Goal: Task Accomplishment & Management: Use online tool/utility

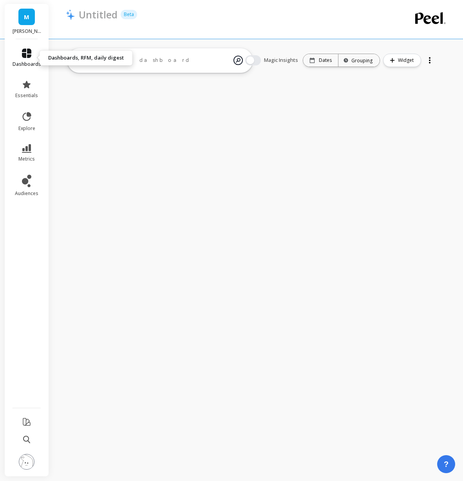
click at [27, 57] on icon at bounding box center [26, 53] width 9 height 9
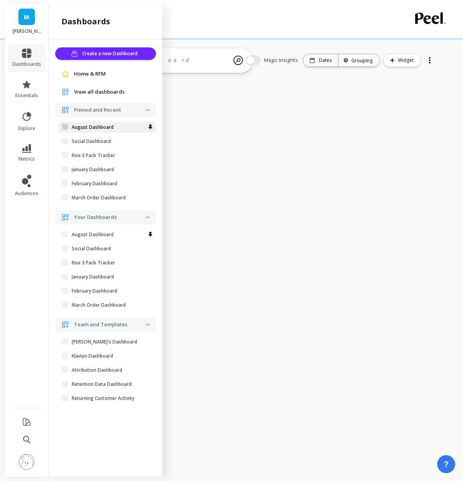
click at [111, 130] on link "August Dashboard" at bounding box center [107, 127] width 98 height 11
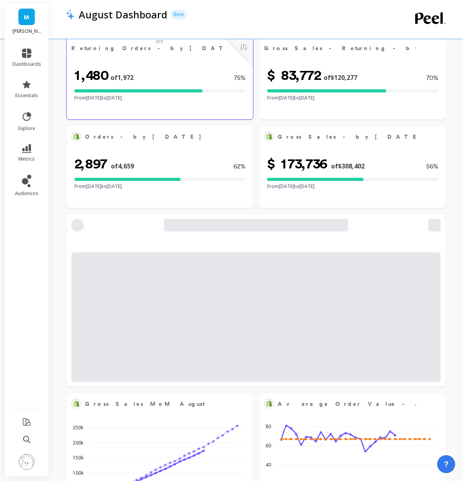
select select "sum"
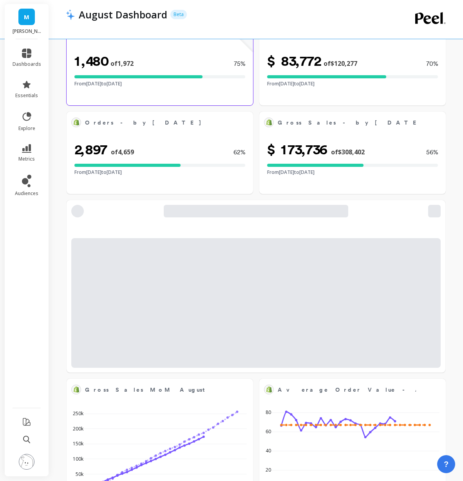
select select "sum"
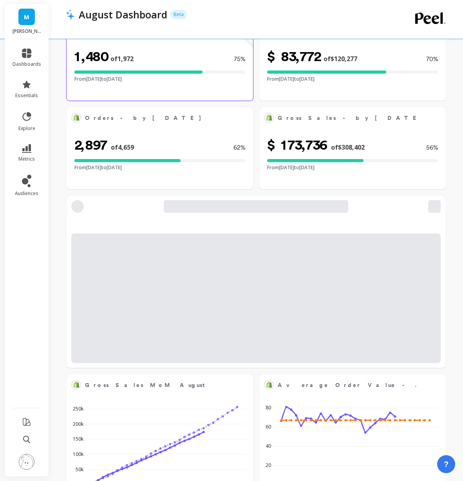
scroll to position [155, 0]
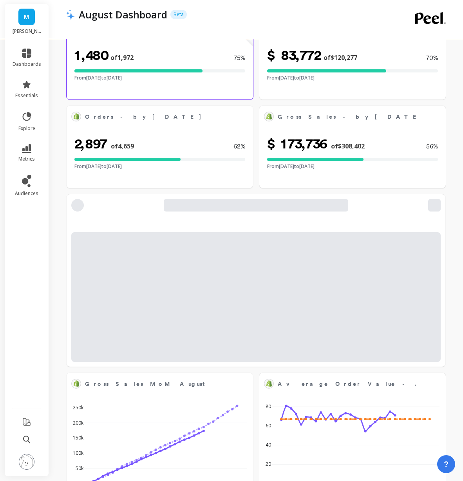
select select "sum"
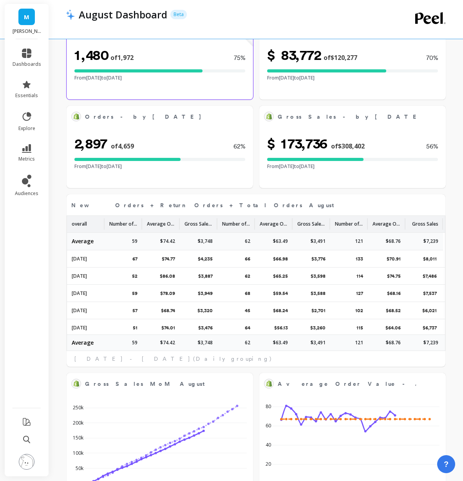
select select "sum"
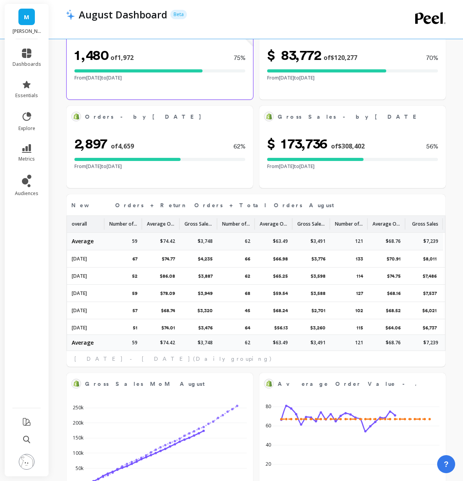
select select "sum"
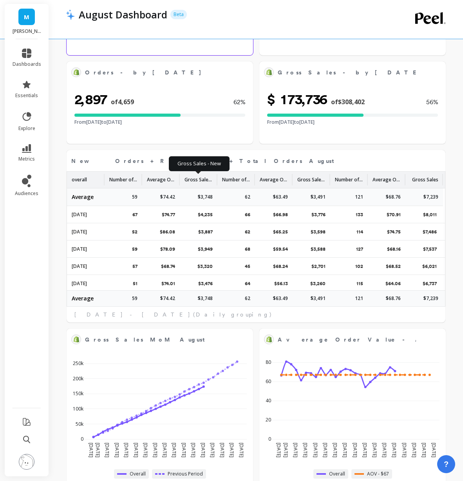
select select "sum"
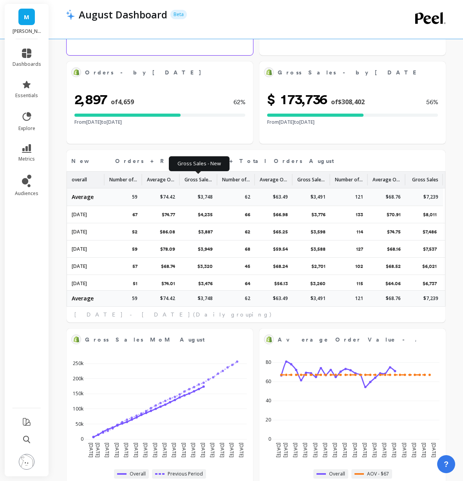
select select "sum"
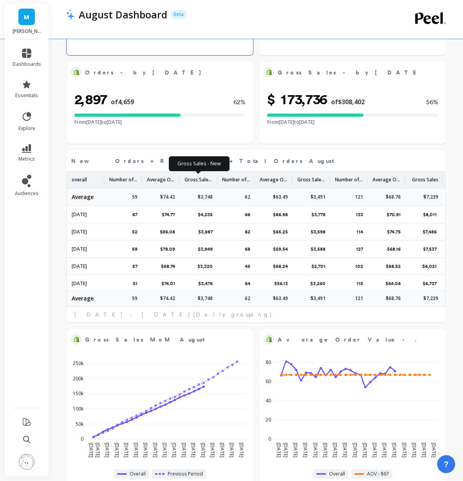
select select "sum"
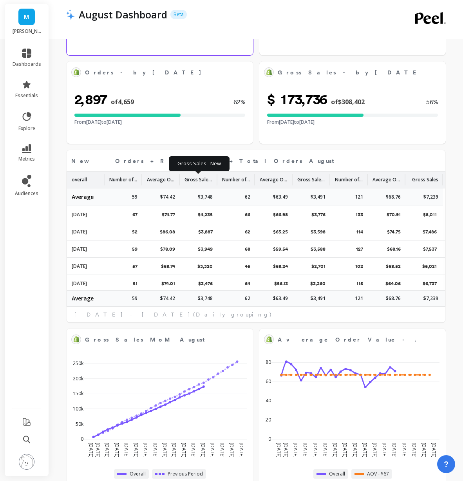
select select "sum"
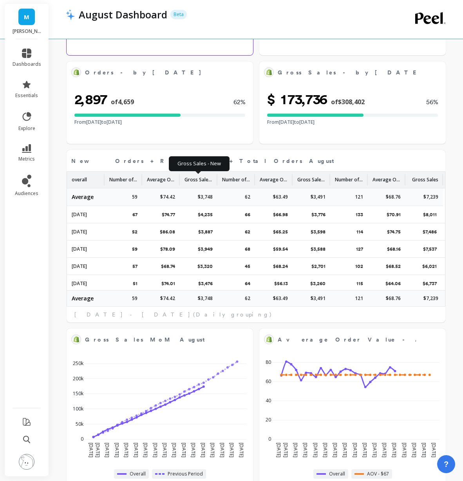
select select "sum"
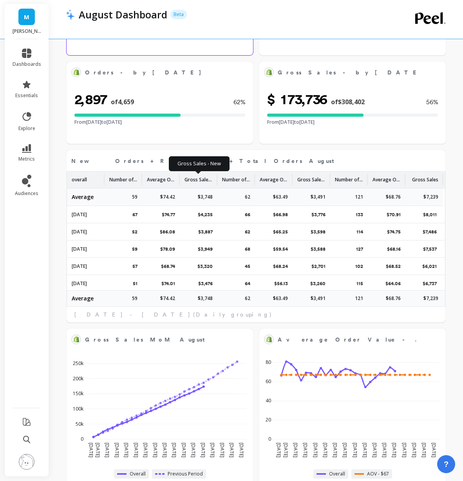
select select "sum"
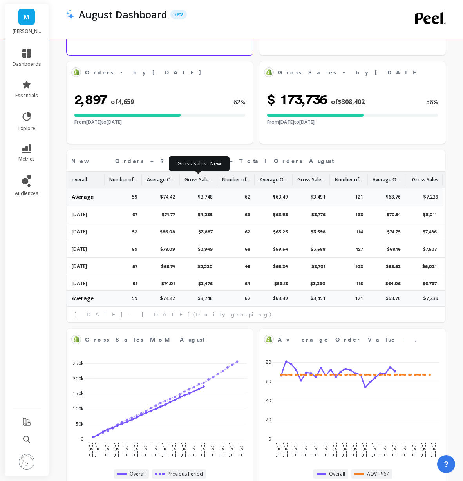
select select "sum"
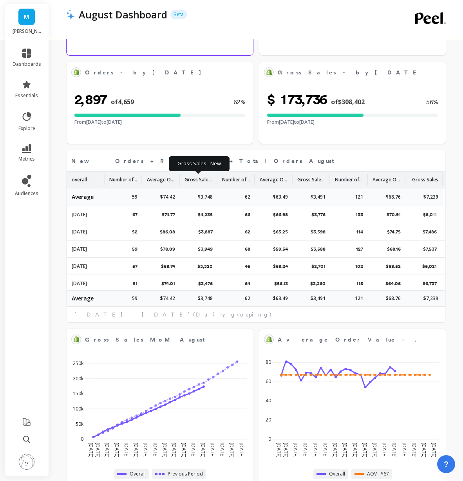
select select "sum"
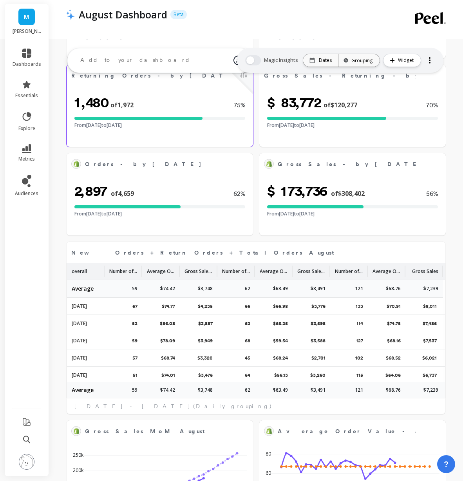
select select "sum"
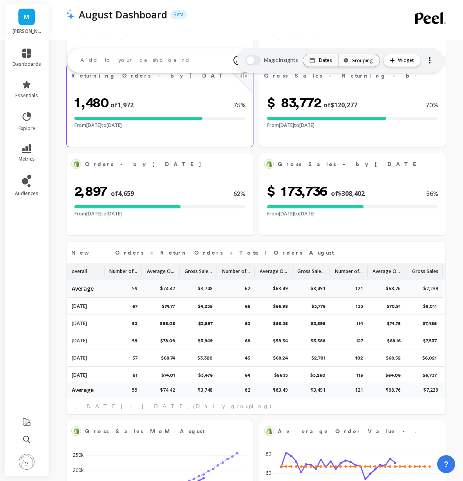
select select "sum"
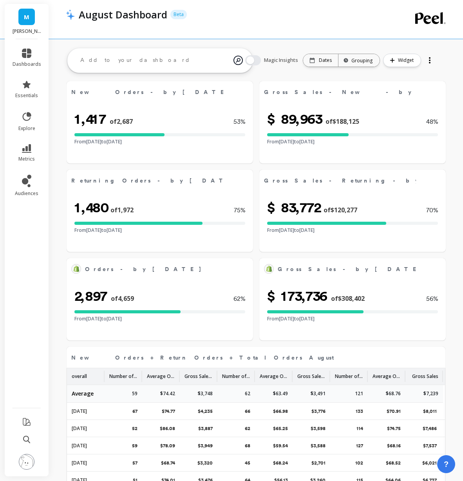
scroll to position [0, 0]
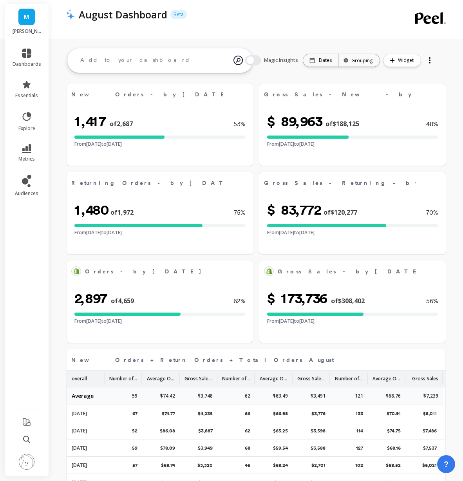
select select "sum"
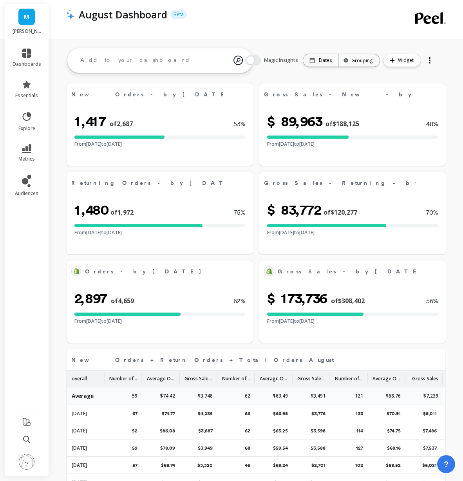
select select "sum"
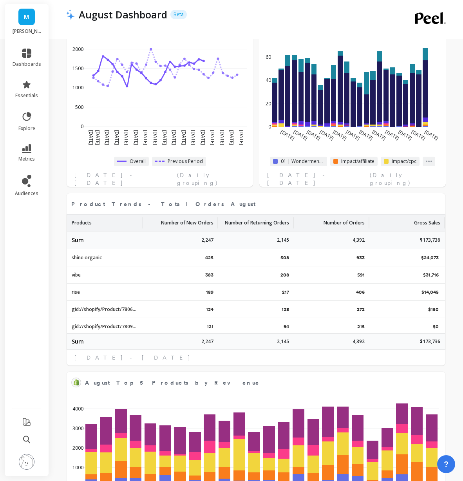
scroll to position [692, 0]
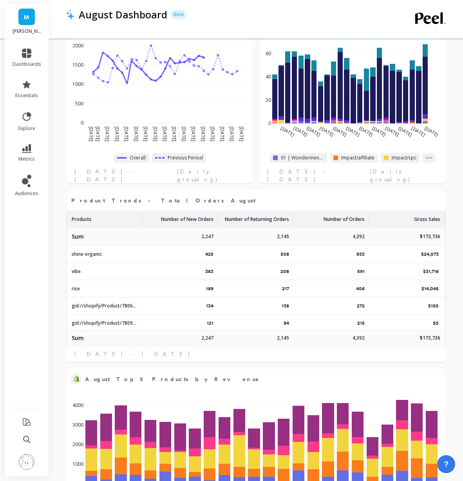
select select "sum"
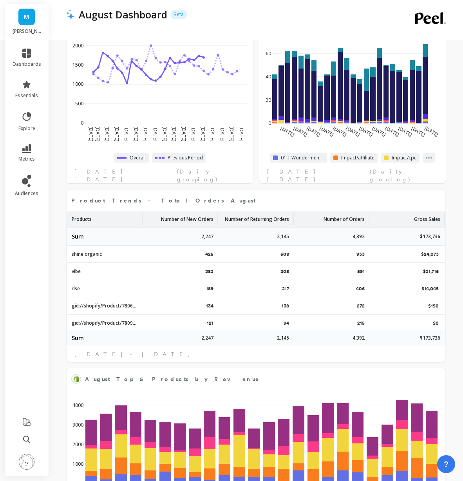
select select "sum"
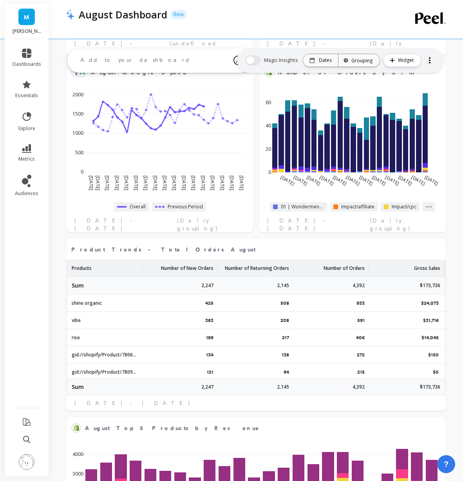
scroll to position [716, 0]
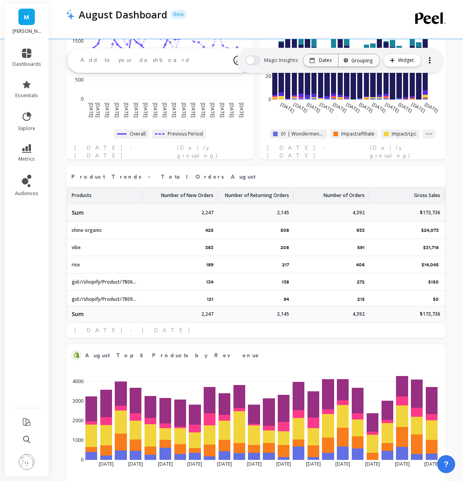
select select "sum"
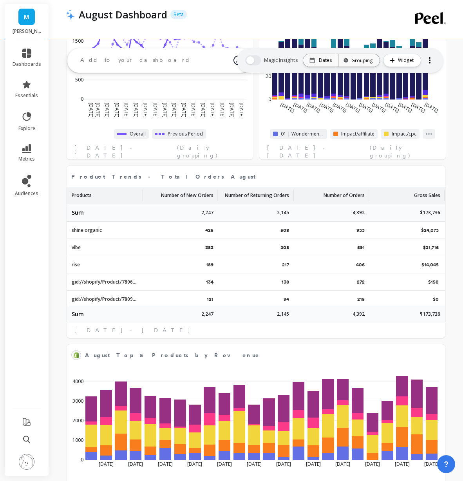
select select "sum"
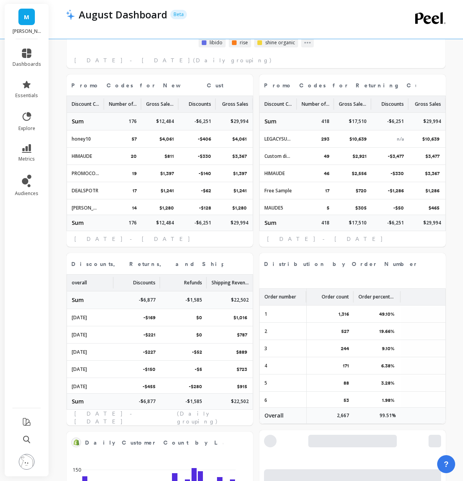
scroll to position [1298, 0]
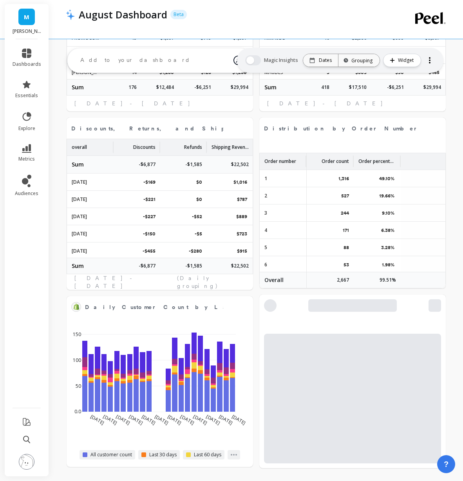
select select "sum"
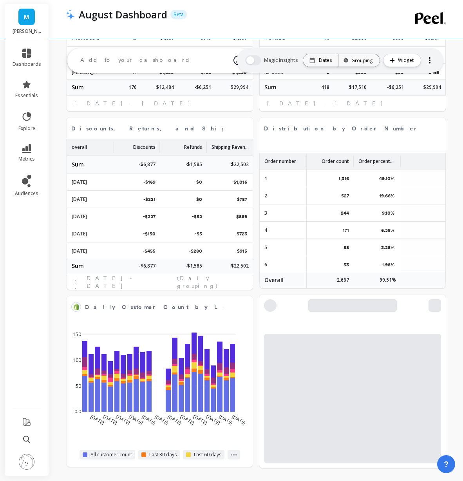
select select "sum"
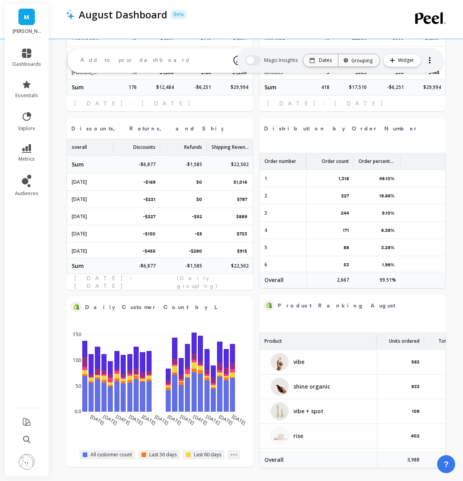
scroll to position [77, 0]
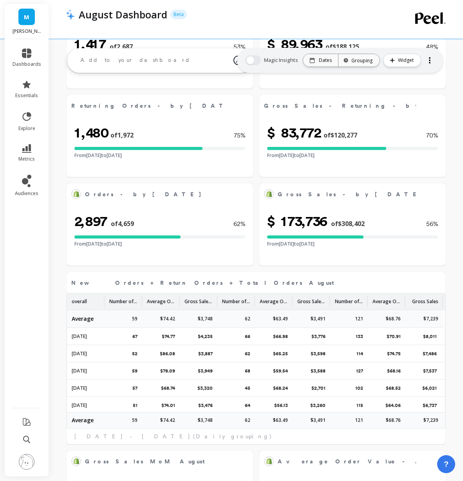
select select "sum"
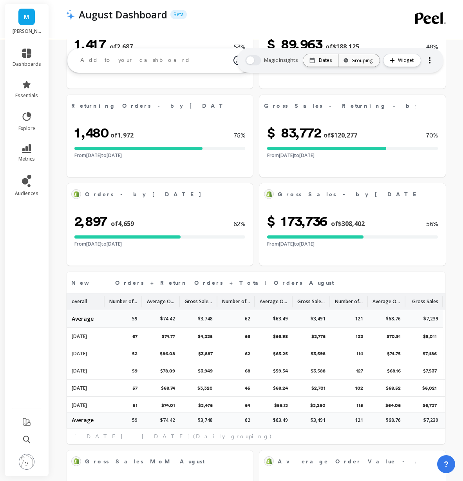
select select "sum"
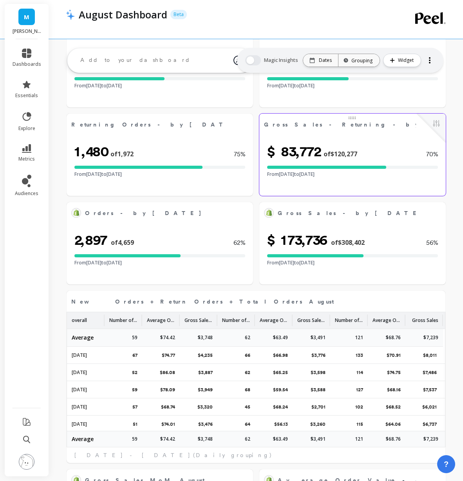
select select "sum"
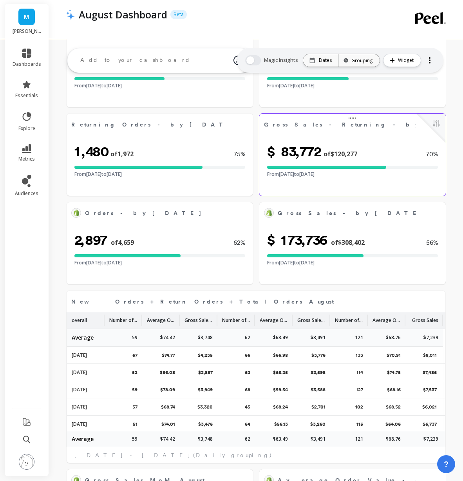
select select "sum"
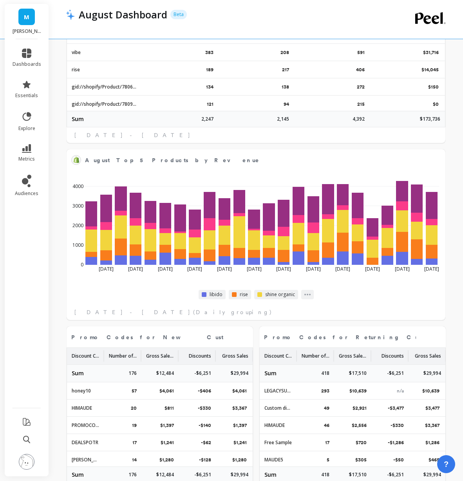
scroll to position [912, 0]
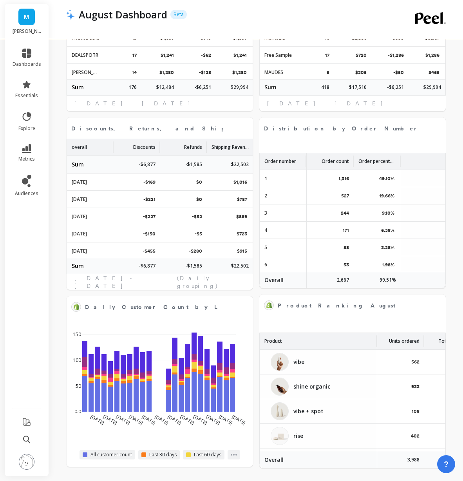
select select "sum"
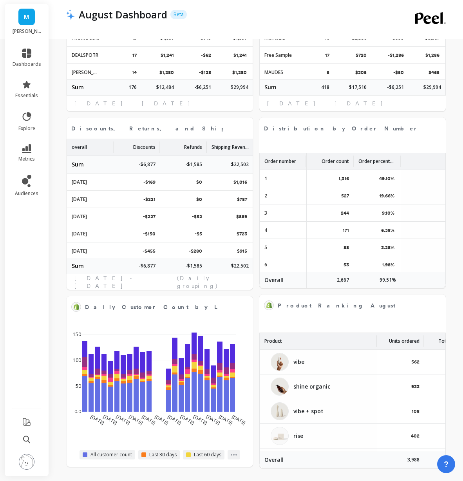
select select "sum"
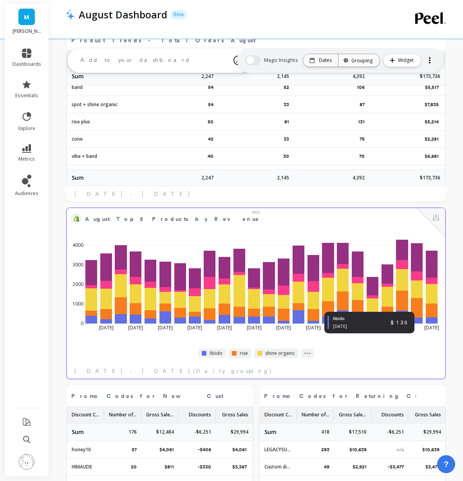
scroll to position [853, 0]
